Goal: Information Seeking & Learning: Learn about a topic

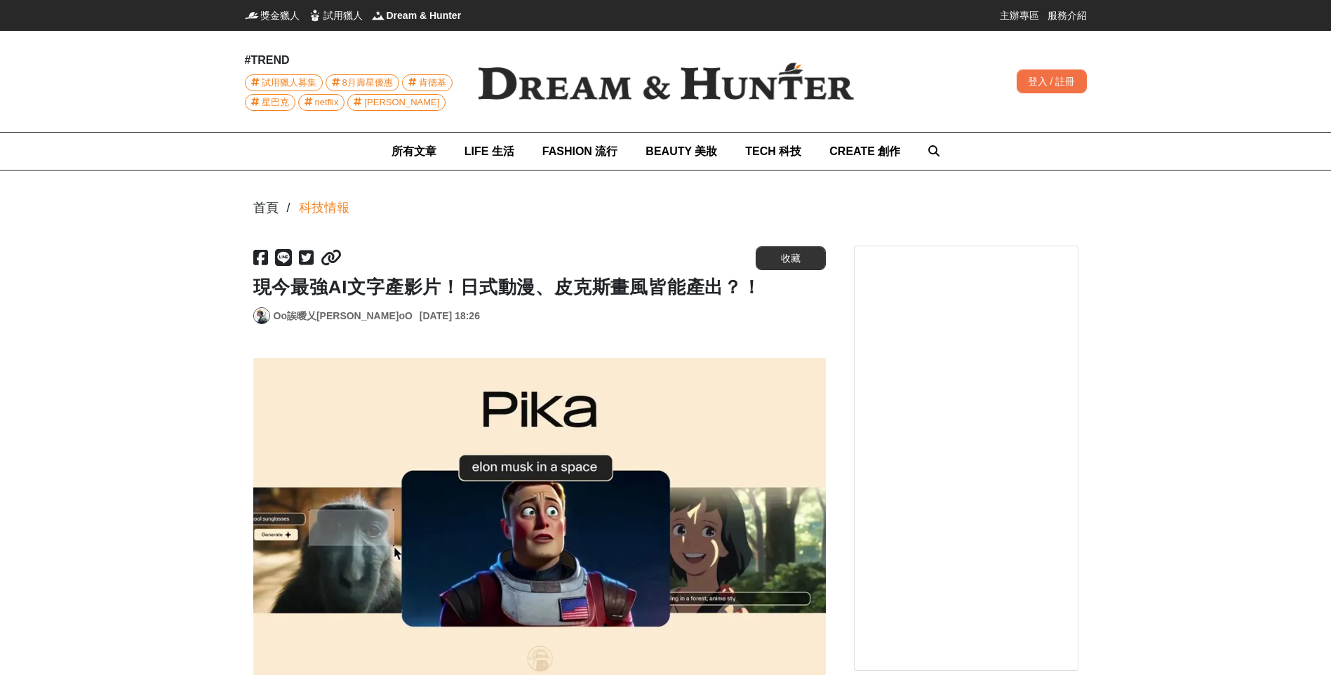
drag, startPoint x: 356, startPoint y: 315, endPoint x: 459, endPoint y: 321, distance: 102.6
click at [459, 321] on div "Oo誒曖乂[PERSON_NAME]oO [DATE] 18:26" at bounding box center [539, 315] width 572 height 17
drag, startPoint x: 459, startPoint y: 321, endPoint x: 535, endPoint y: 330, distance: 77.0
click at [535, 330] on div "https://dream.bhuntr.com/article/pika 收藏 現今最強AI文字產影片！日式動漫、皮克斯畫風皆能產出？！ Oo誒曖乂傑瑞oO…" at bounding box center [539, 288] width 572 height 84
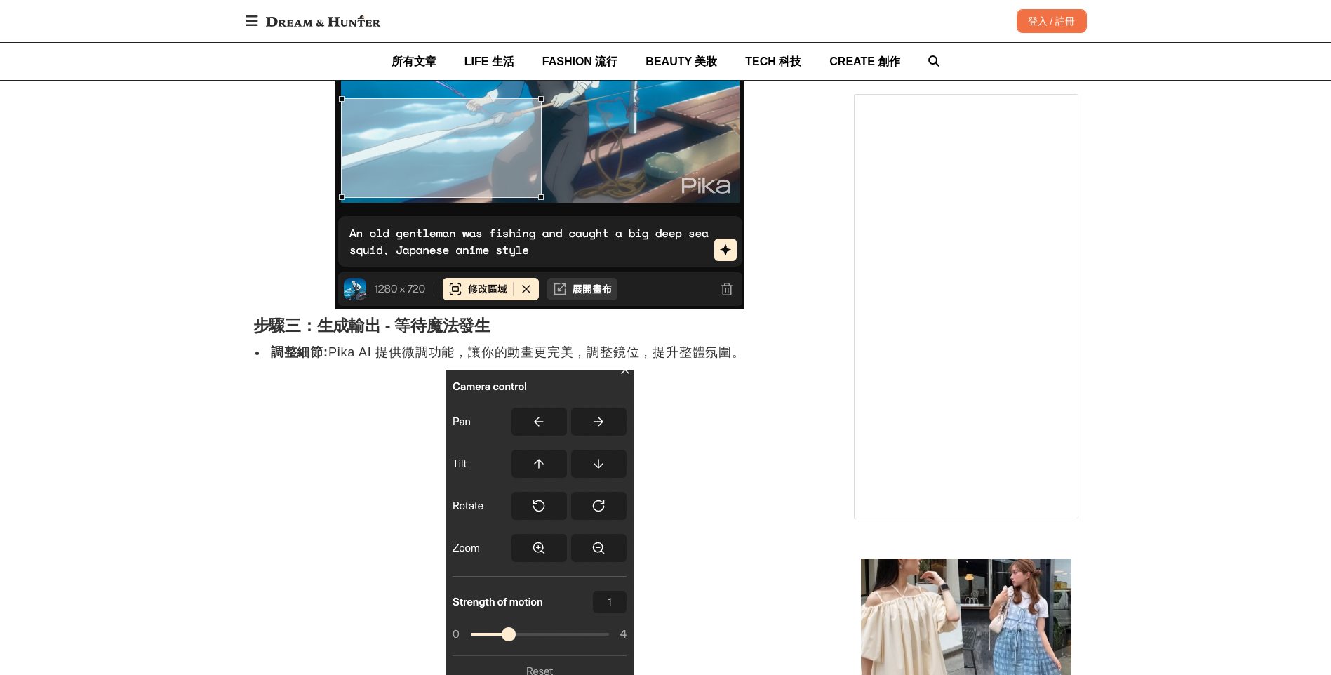
scroll to position [2806, 0]
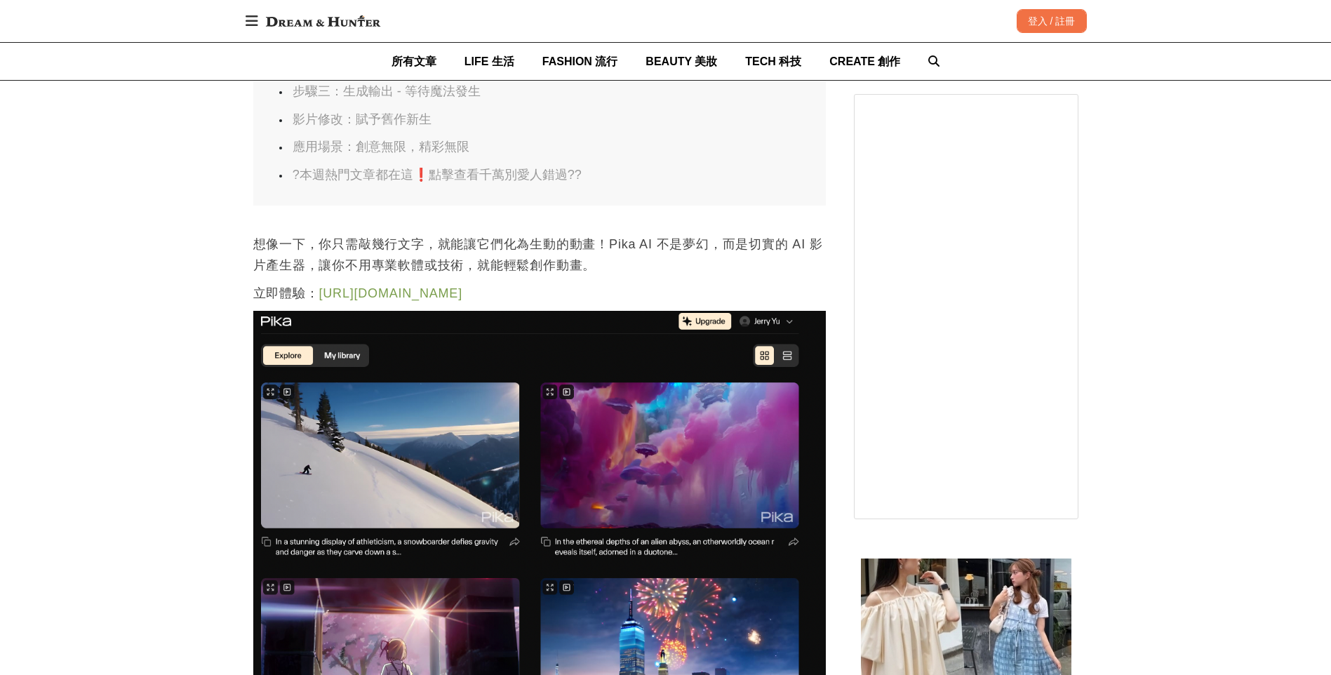
scroll to position [777, 0]
